Goal: Transaction & Acquisition: Purchase product/service

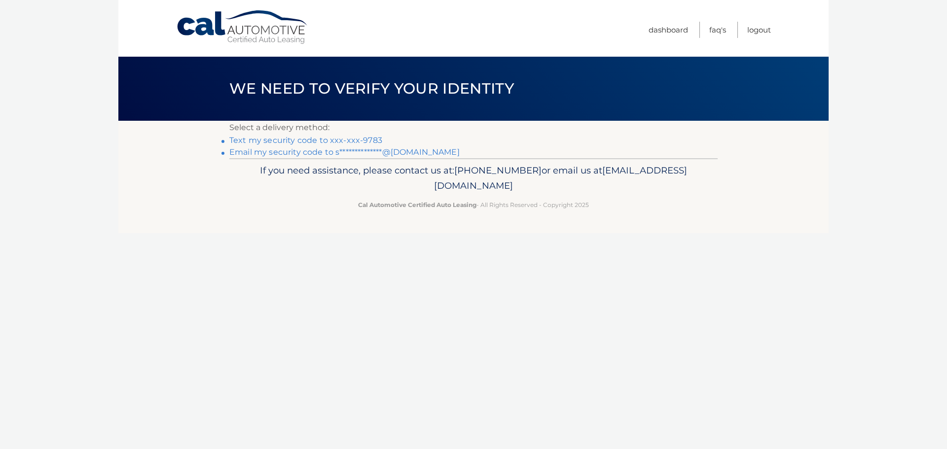
click at [312, 141] on link "Text my security code to xxx-xxx-9783" at bounding box center [305, 140] width 153 height 9
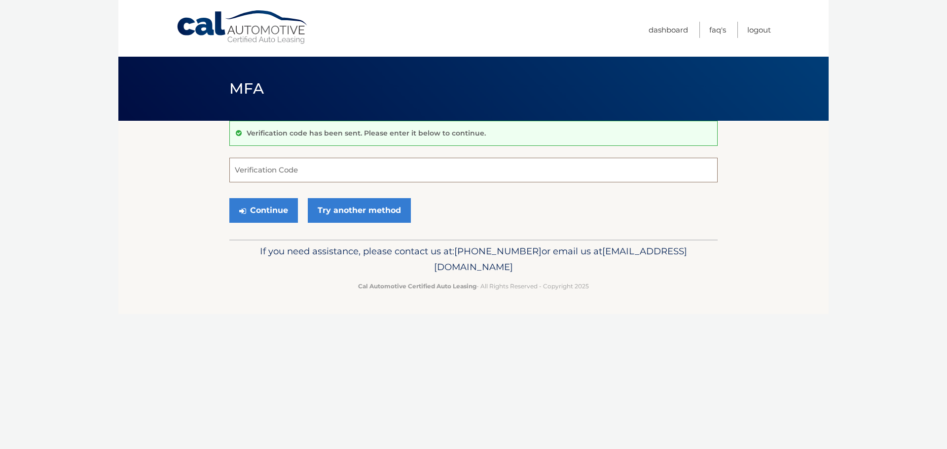
click at [295, 167] on input "Verification Code" at bounding box center [473, 170] width 488 height 25
type input "006733"
click at [273, 203] on button "Continue" at bounding box center [263, 210] width 69 height 25
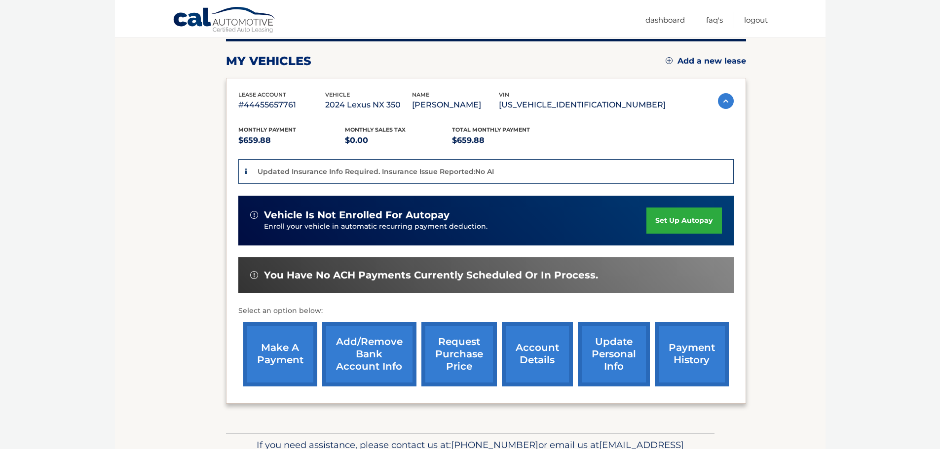
scroll to position [148, 0]
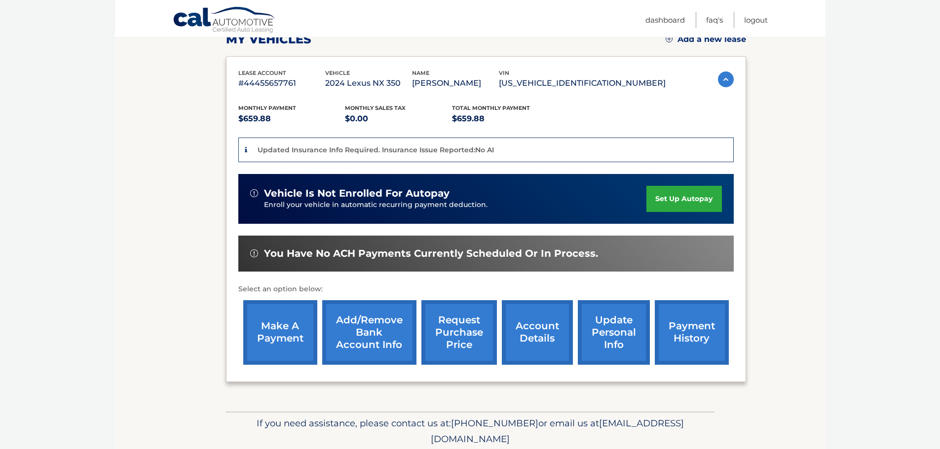
click at [282, 338] on link "make a payment" at bounding box center [280, 332] width 74 height 65
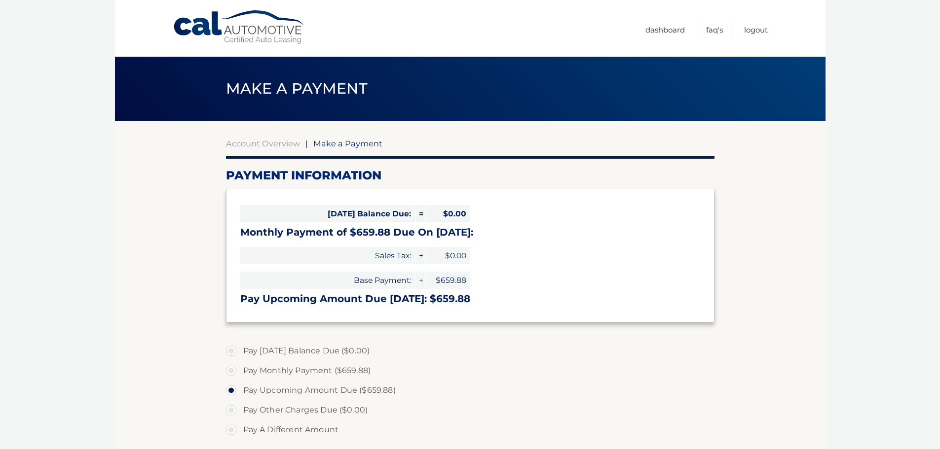
select select "ZGQ4ZjRjODYtZmYyNy00YTY1LTgxMDMtNDVkNzAwZWI3N2I3"
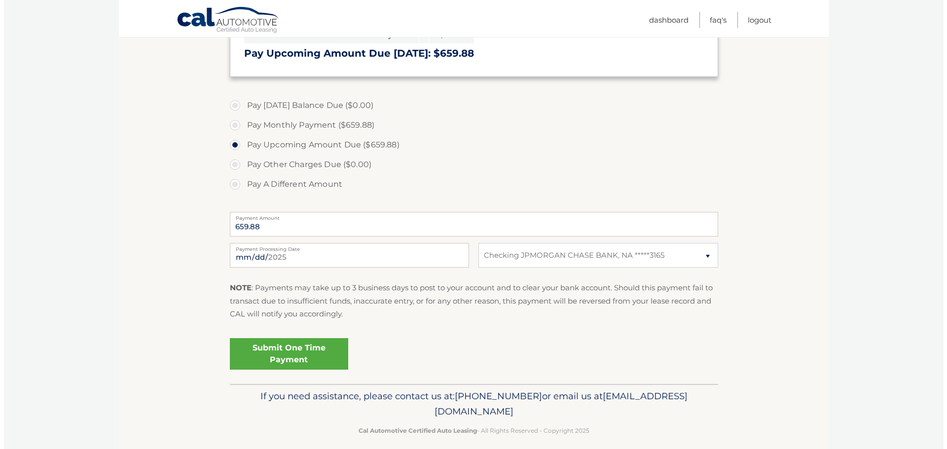
scroll to position [255, 0]
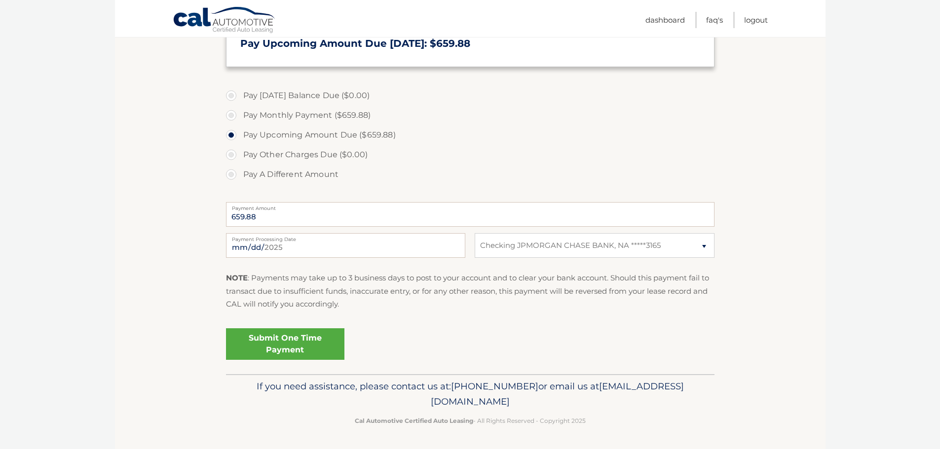
click at [274, 356] on link "Submit One Time Payment" at bounding box center [285, 344] width 118 height 32
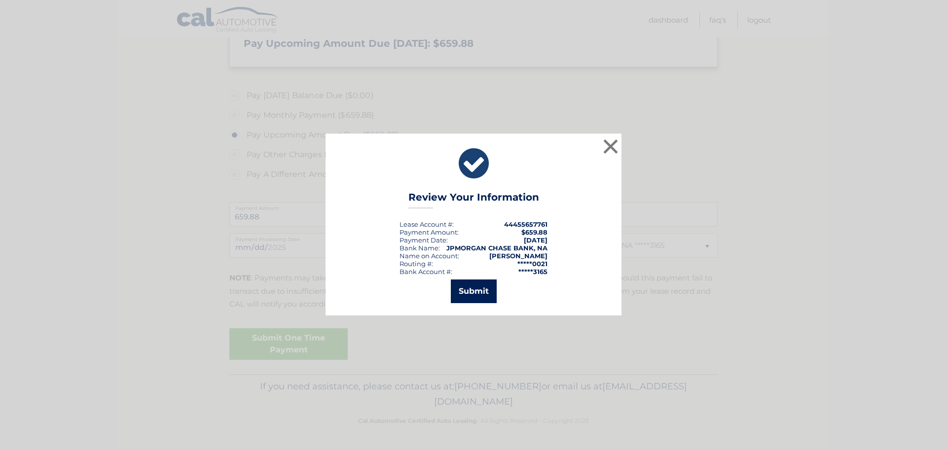
click at [468, 292] on button "Submit" at bounding box center [474, 292] width 46 height 24
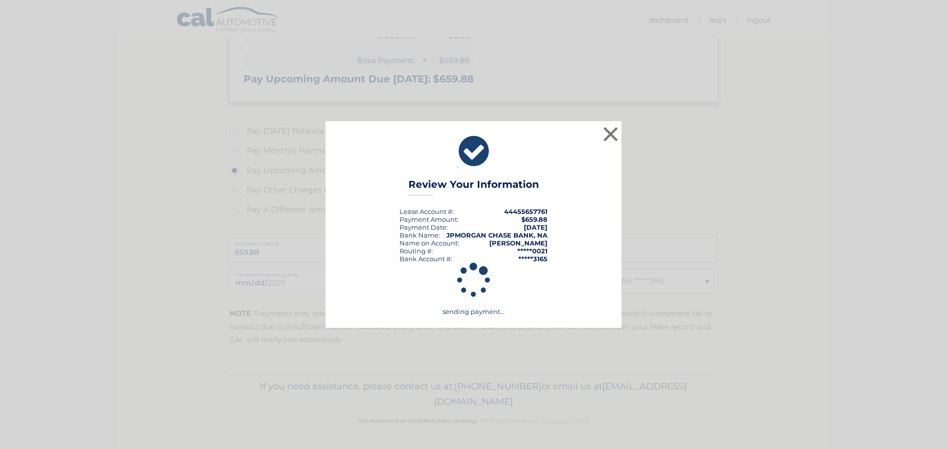
scroll to position [220, 0]
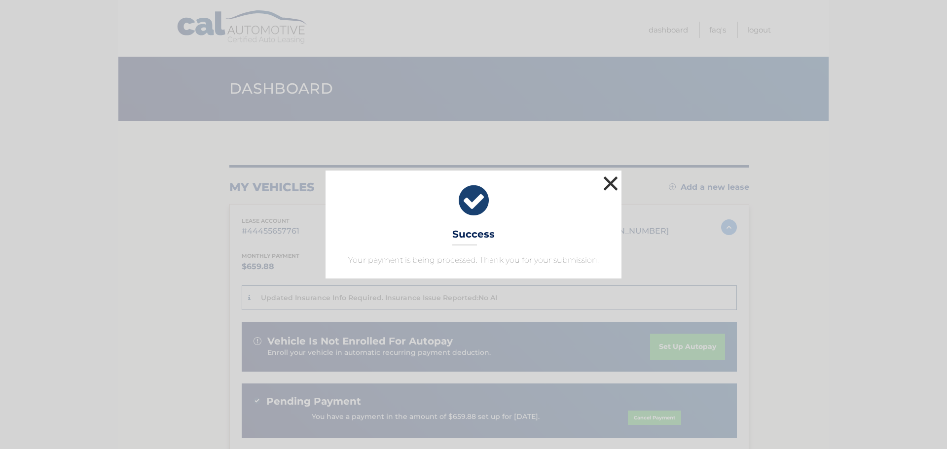
click at [607, 188] on button "×" at bounding box center [611, 184] width 20 height 20
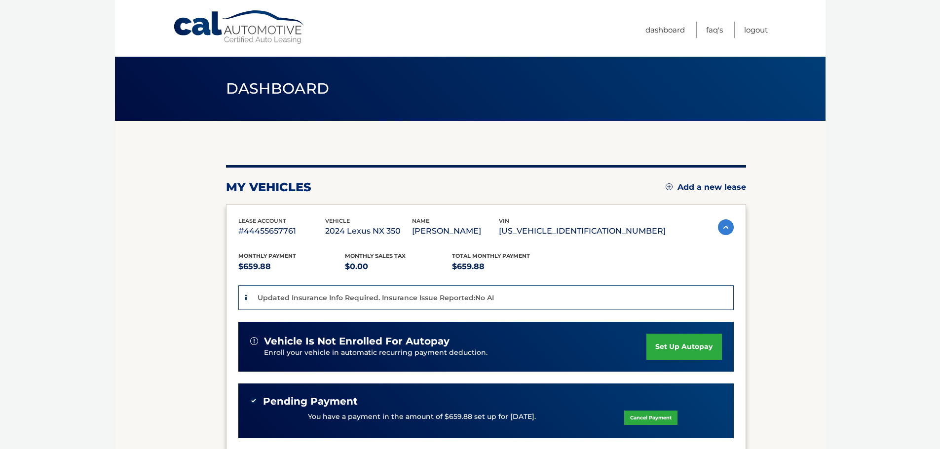
scroll to position [99, 0]
